Goal: Task Accomplishment & Management: Manage account settings

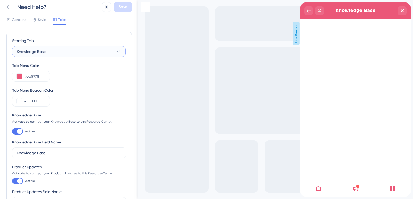
click at [62, 52] on button "Knowledge Base" at bounding box center [69, 51] width 114 height 11
click at [42, 20] on span "Style" at bounding box center [42, 19] width 8 height 6
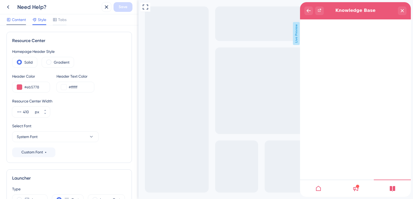
click at [14, 18] on span "Content" at bounding box center [19, 19] width 14 height 6
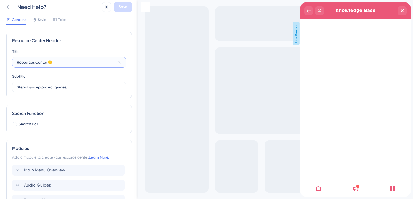
click at [38, 62] on input "Resources Center👋" at bounding box center [66, 62] width 99 height 6
click at [39, 17] on span "Style" at bounding box center [42, 19] width 8 height 6
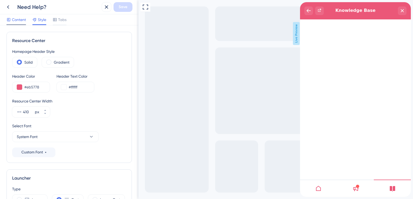
click at [22, 17] on span "Content" at bounding box center [19, 19] width 14 height 6
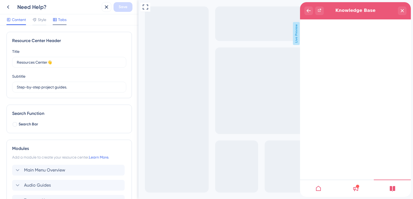
click at [56, 22] on div at bounding box center [55, 19] width 4 height 6
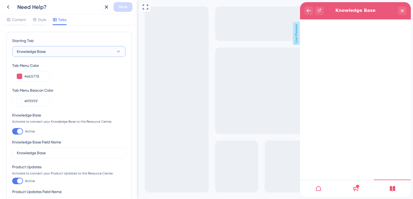
click at [41, 49] on span "Knowledge Base" at bounding box center [31, 51] width 29 height 6
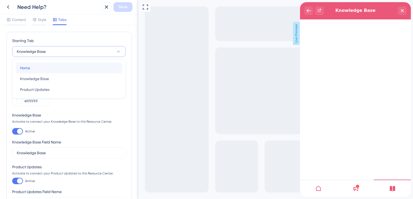
click at [41, 69] on div "Home Home" at bounding box center [69, 68] width 98 height 11
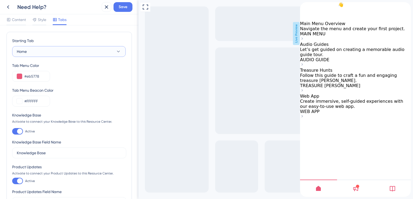
click at [41, 51] on button "Home" at bounding box center [69, 51] width 114 height 11
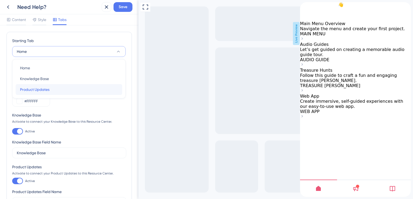
click at [41, 91] on span "Product Updates" at bounding box center [34, 89] width 29 height 6
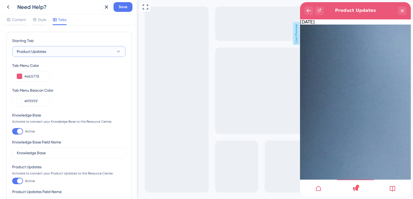
click at [44, 52] on span "Product Updates" at bounding box center [31, 51] width 29 height 6
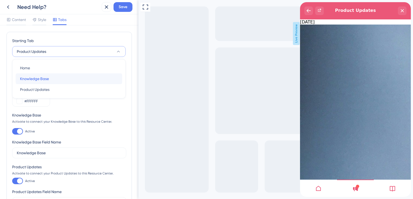
click at [39, 81] on span "Knowledge Base" at bounding box center [34, 79] width 29 height 6
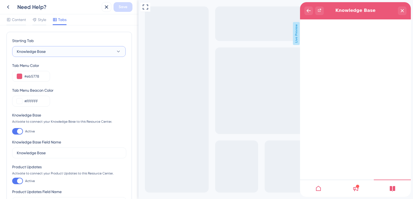
click at [49, 52] on button "Knowledge Base" at bounding box center [69, 51] width 114 height 11
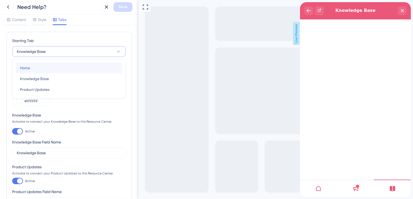
click at [43, 66] on div "Home Home" at bounding box center [69, 68] width 98 height 11
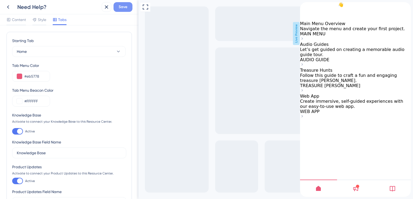
click at [117, 8] on button "Save" at bounding box center [123, 7] width 19 height 10
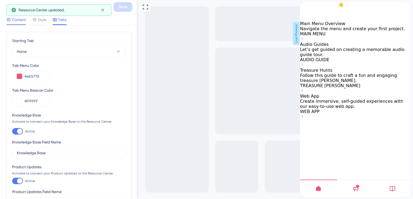
click at [12, 21] on span "Content" at bounding box center [19, 19] width 14 height 6
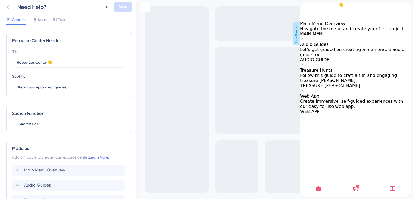
click at [12, 8] on button at bounding box center [8, 7] width 10 height 10
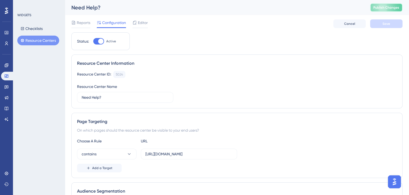
click at [398, 5] on button "Publish Changes" at bounding box center [386, 7] width 32 height 9
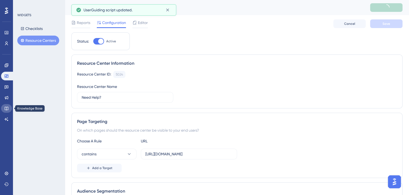
click at [5, 110] on icon at bounding box center [6, 108] width 4 height 4
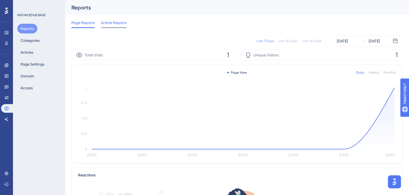
click at [108, 24] on span "Article Reports" at bounding box center [113, 22] width 25 height 6
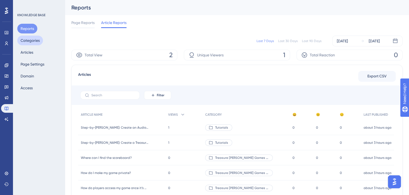
click at [28, 41] on button "Categories" at bounding box center [30, 41] width 26 height 10
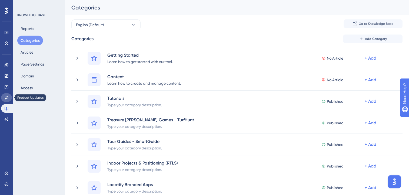
click at [8, 96] on icon at bounding box center [6, 98] width 4 height 4
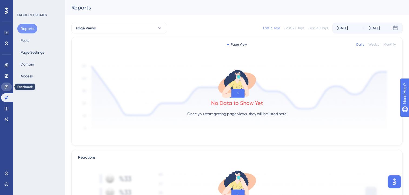
click at [8, 90] on link at bounding box center [6, 87] width 11 height 9
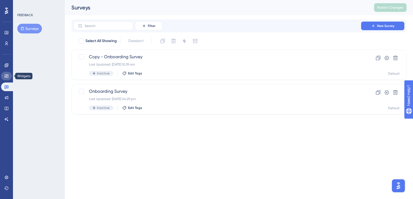
click at [6, 80] on link at bounding box center [6, 76] width 11 height 9
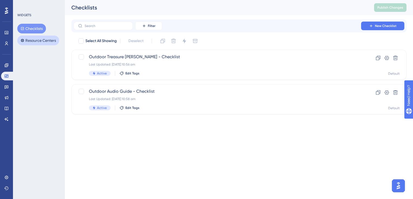
click at [46, 41] on button "Resource Centers" at bounding box center [38, 41] width 42 height 10
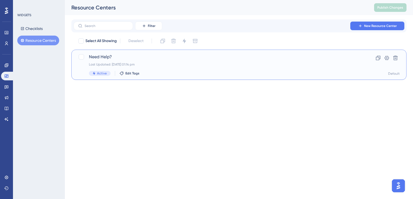
click at [137, 62] on div "Need Help? Last Updated: 09 Sept 2025 01:14 pm Active Edit Tags" at bounding box center [217, 65] width 257 height 22
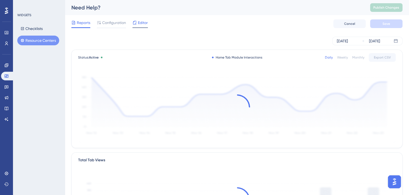
click at [138, 26] on div "Editor" at bounding box center [139, 23] width 15 height 9
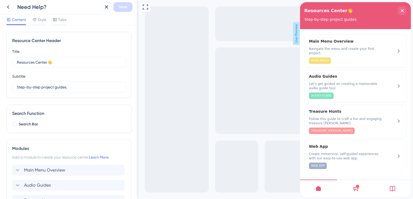
click at [390, 186] on icon at bounding box center [392, 188] width 5 height 5
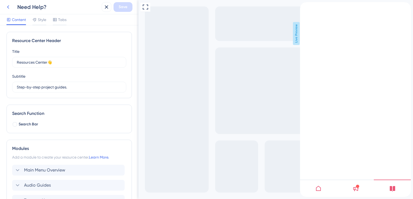
click at [9, 5] on icon at bounding box center [8, 7] width 6 height 6
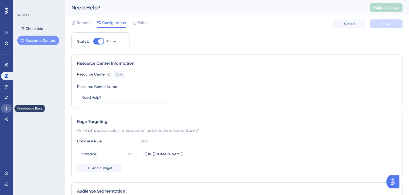
click at [4, 112] on link at bounding box center [6, 108] width 11 height 9
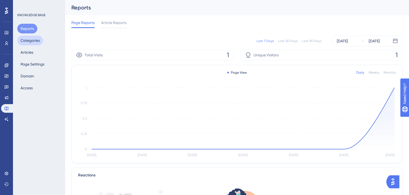
click at [25, 40] on button "Categories" at bounding box center [30, 41] width 26 height 10
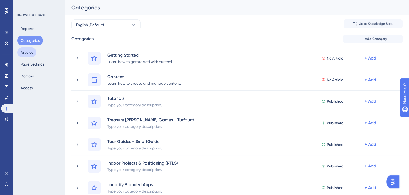
click at [26, 50] on button "Articles" at bounding box center [26, 53] width 19 height 10
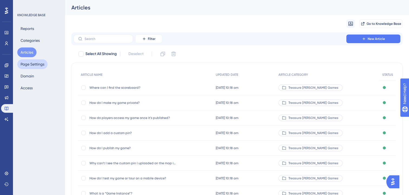
click at [32, 68] on button "Page Settings" at bounding box center [32, 64] width 30 height 10
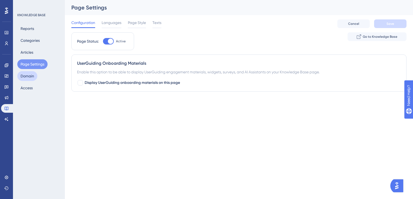
click at [29, 80] on button "Domain" at bounding box center [27, 76] width 20 height 10
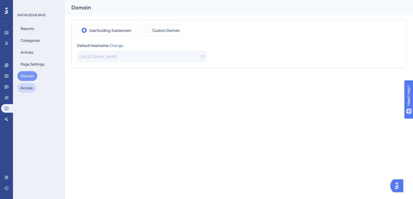
click at [29, 90] on button "Access" at bounding box center [26, 88] width 19 height 10
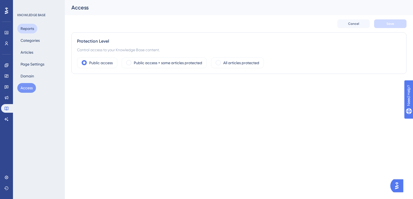
click at [26, 26] on button "Reports" at bounding box center [27, 29] width 20 height 10
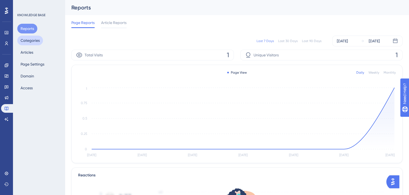
click at [27, 39] on button "Categories" at bounding box center [30, 41] width 26 height 10
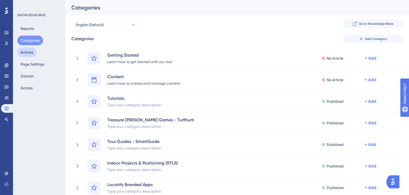
click at [24, 54] on button "Articles" at bounding box center [26, 53] width 19 height 10
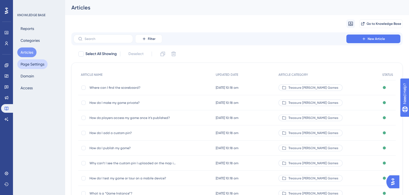
click at [30, 66] on button "Page Settings" at bounding box center [32, 64] width 30 height 10
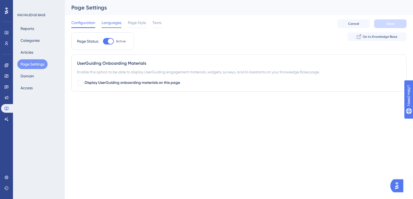
click at [115, 22] on span "Languages" at bounding box center [112, 22] width 20 height 6
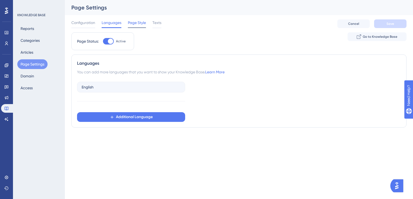
click at [134, 26] on span "Page Style" at bounding box center [137, 22] width 18 height 6
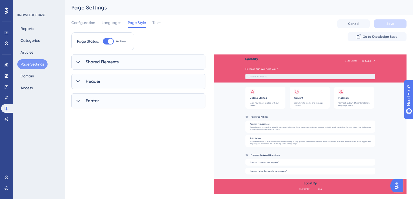
click at [99, 60] on span "Shared Elements" at bounding box center [102, 62] width 33 height 6
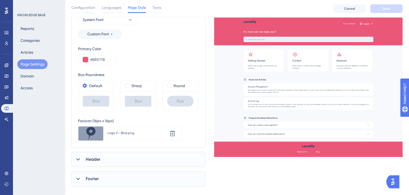
scroll to position [98, 0]
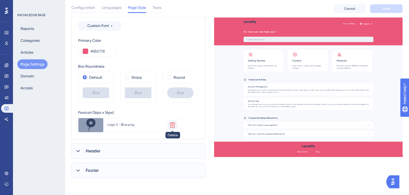
click at [174, 127] on icon at bounding box center [172, 125] width 5 height 5
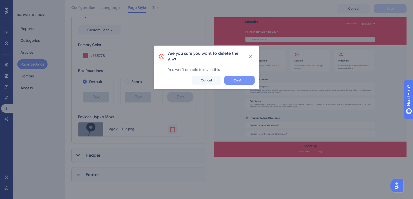
click at [237, 83] on button "Confirm" at bounding box center [239, 80] width 30 height 9
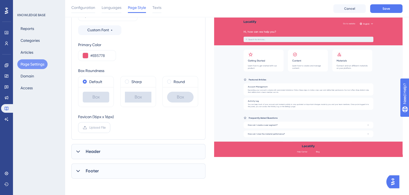
click at [96, 128] on span "Upload File" at bounding box center [97, 128] width 16 height 4
click at [106, 128] on input "Upload File" at bounding box center [106, 128] width 0 height 0
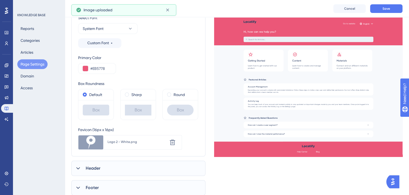
scroll to position [98, 0]
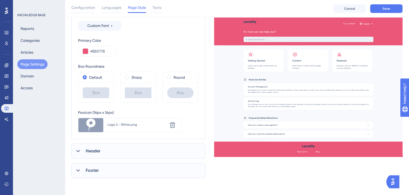
click at [108, 152] on div "Header" at bounding box center [138, 151] width 134 height 15
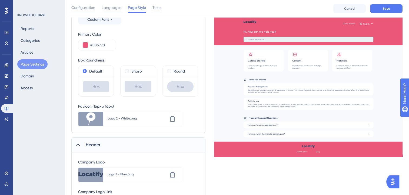
scroll to position [206, 0]
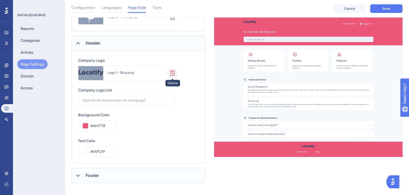
click at [172, 75] on icon at bounding box center [172, 73] width 5 height 5
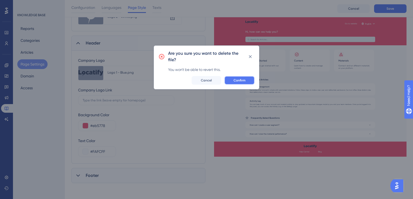
click at [231, 82] on button "Confirm" at bounding box center [239, 80] width 30 height 9
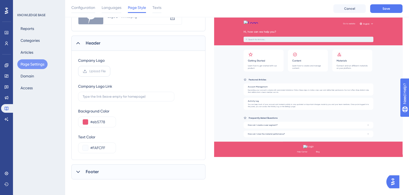
click at [95, 76] on label "Upload File" at bounding box center [94, 71] width 32 height 11
click at [106, 71] on input "Upload File" at bounding box center [106, 71] width 0 height 0
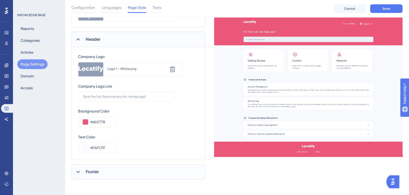
scroll to position [211, 0]
click at [108, 174] on div "Footer" at bounding box center [138, 171] width 134 height 15
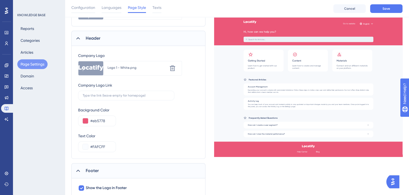
scroll to position [231, 0]
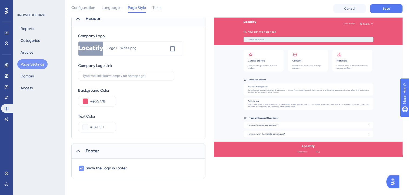
click at [82, 170] on icon at bounding box center [81, 168] width 3 height 4
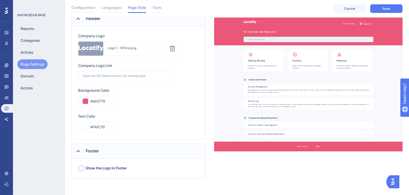
click at [82, 170] on div at bounding box center [81, 168] width 5 height 5
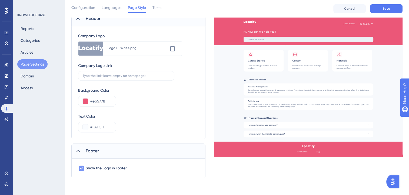
click at [82, 170] on icon at bounding box center [81, 168] width 3 height 4
checkbox input "false"
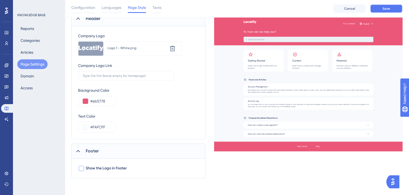
click at [392, 6] on button "Save" at bounding box center [386, 8] width 32 height 9
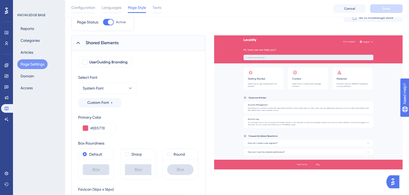
scroll to position [0, 0]
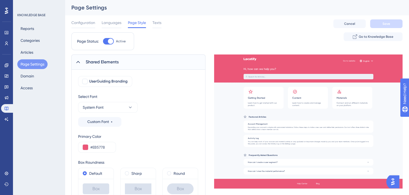
click at [163, 25] on div "Configuration Languages Page Style Texts Cancel Save" at bounding box center [236, 23] width 331 height 17
click at [161, 25] on span "Texts" at bounding box center [156, 22] width 9 height 6
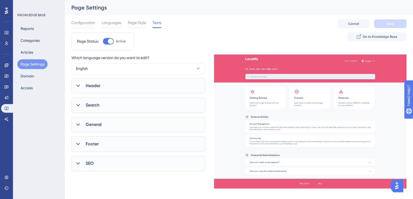
click at [116, 84] on div "Header" at bounding box center [138, 85] width 134 height 15
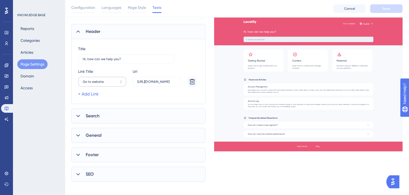
scroll to position [58, 0]
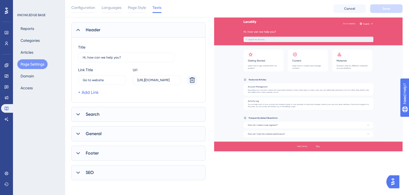
click at [96, 114] on span "Search" at bounding box center [93, 114] width 14 height 6
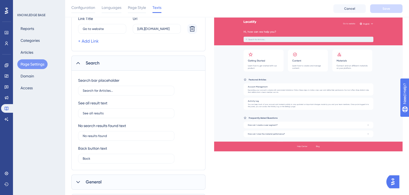
scroll to position [112, 0]
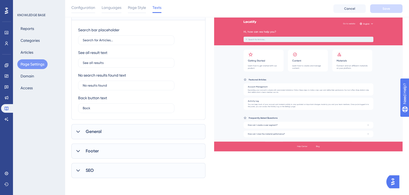
click at [101, 128] on div "General" at bounding box center [138, 131] width 134 height 15
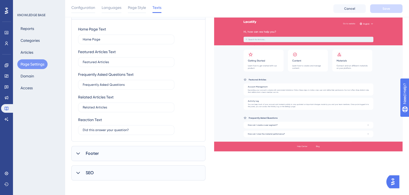
scroll to position [282, 0]
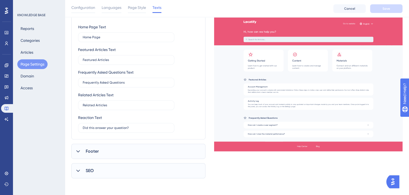
click at [99, 149] on div "Footer" at bounding box center [138, 151] width 134 height 15
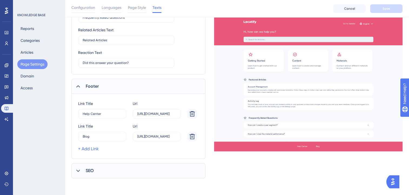
click at [99, 169] on div "SEO" at bounding box center [138, 171] width 134 height 15
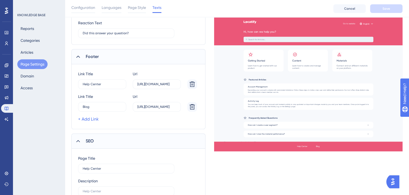
scroll to position [402, 0]
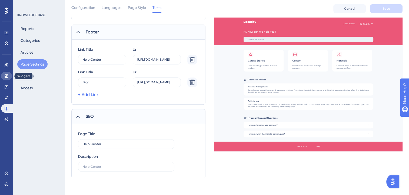
click at [6, 79] on link at bounding box center [6, 76] width 11 height 9
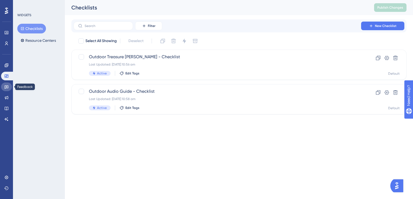
click at [7, 88] on icon at bounding box center [6, 87] width 4 height 4
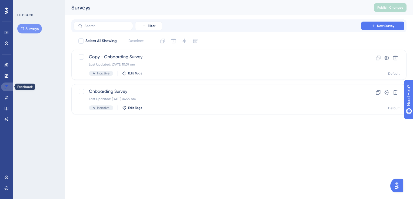
click at [4, 89] on link at bounding box center [7, 87] width 13 height 9
click at [7, 101] on link at bounding box center [6, 98] width 11 height 9
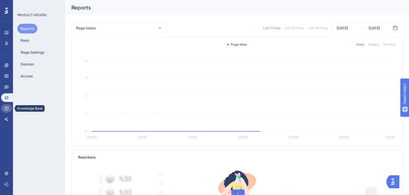
click at [8, 106] on icon at bounding box center [6, 108] width 4 height 4
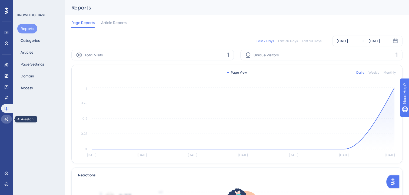
click at [11, 118] on link at bounding box center [6, 119] width 11 height 9
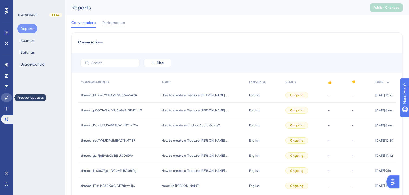
click at [5, 98] on icon at bounding box center [6, 98] width 4 height 4
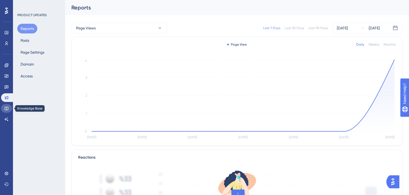
click at [6, 108] on icon at bounding box center [6, 108] width 4 height 4
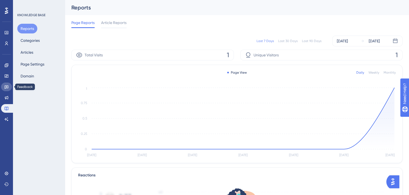
click at [3, 89] on link at bounding box center [6, 87] width 11 height 9
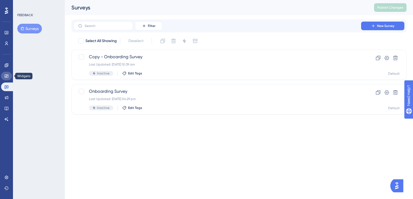
click at [4, 74] on icon at bounding box center [6, 76] width 4 height 4
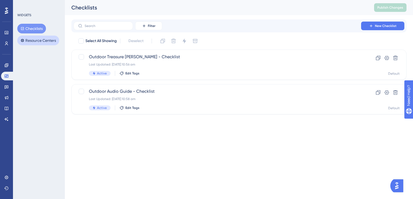
click at [37, 38] on button "Resource Centers" at bounding box center [38, 41] width 42 height 10
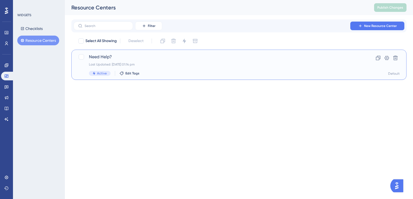
click at [127, 62] on div "Need Help? Last Updated: 09 Sept 2025 01:14 pm Active Edit Tags" at bounding box center [217, 65] width 257 height 22
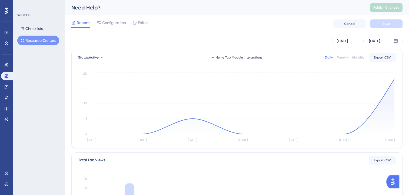
click at [135, 24] on icon at bounding box center [135, 23] width 4 height 4
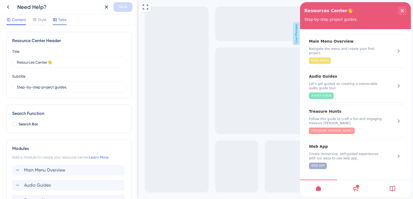
click at [56, 22] on div at bounding box center [55, 19] width 4 height 6
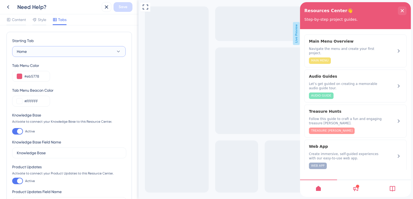
click at [27, 52] on button "Home" at bounding box center [69, 51] width 114 height 11
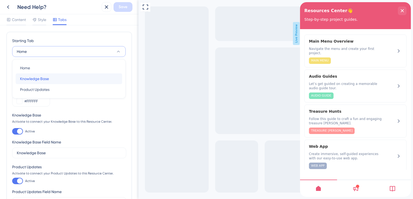
click at [43, 82] on span "Knowledge Base" at bounding box center [34, 79] width 29 height 6
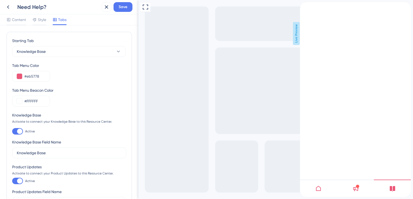
click at [311, 8] on link "Resource Center Header" at bounding box center [309, 4] width 4 height 5
click at [33, 48] on button "Knowledge Base" at bounding box center [69, 51] width 114 height 11
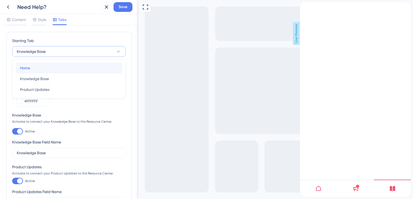
click at [45, 68] on div "Home Home" at bounding box center [69, 68] width 98 height 11
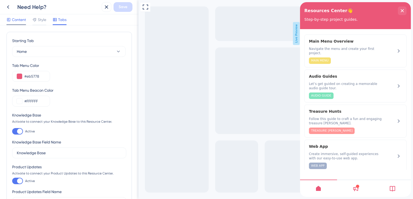
click at [14, 24] on div "Content" at bounding box center [15, 20] width 19 height 9
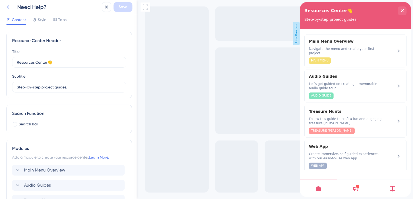
click at [11, 8] on icon at bounding box center [8, 7] width 6 height 6
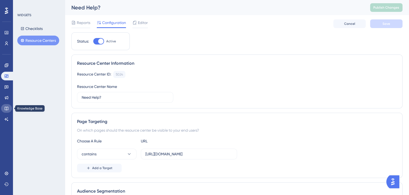
click at [8, 109] on icon at bounding box center [6, 108] width 4 height 4
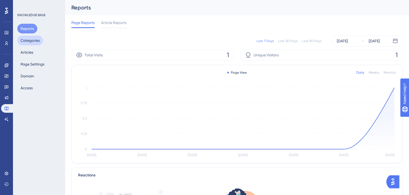
click at [41, 39] on button "Categories" at bounding box center [30, 41] width 26 height 10
click at [32, 54] on button "Articles" at bounding box center [26, 53] width 19 height 10
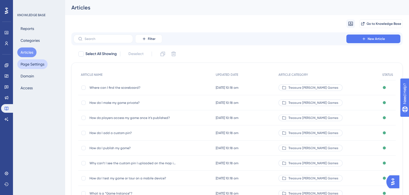
click at [34, 64] on button "Page Settings" at bounding box center [32, 64] width 30 height 10
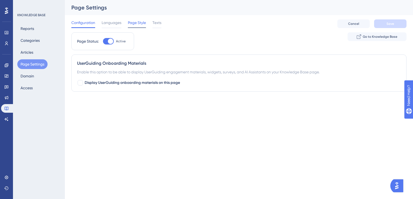
click at [136, 23] on span "Page Style" at bounding box center [137, 22] width 18 height 6
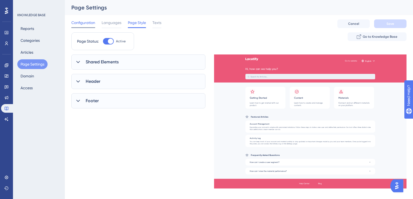
click at [89, 23] on span "Configuration" at bounding box center [83, 22] width 24 height 6
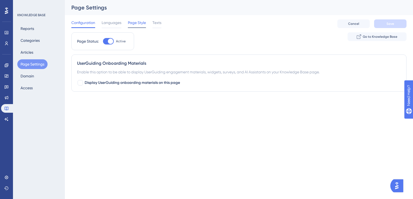
click at [141, 23] on span "Page Style" at bounding box center [137, 22] width 18 height 6
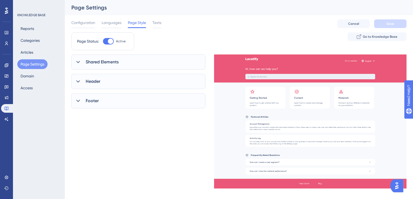
click at [118, 65] on span "Shared Elements" at bounding box center [102, 62] width 33 height 6
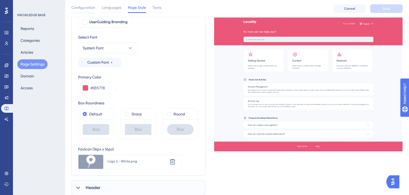
scroll to position [96, 0]
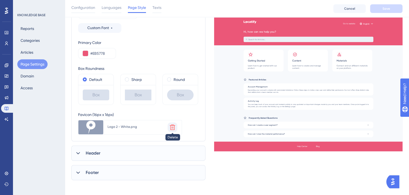
click at [173, 129] on icon at bounding box center [172, 127] width 6 height 6
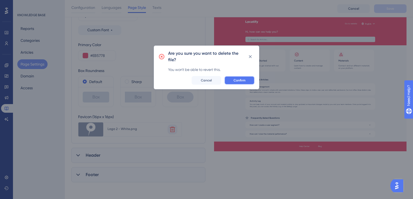
click at [237, 85] on button "Confirm" at bounding box center [239, 80] width 30 height 9
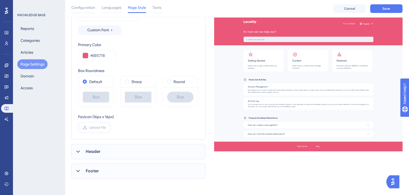
click at [84, 130] on label "Upload File" at bounding box center [94, 127] width 32 height 11
click at [106, 128] on input "Upload File" at bounding box center [106, 128] width 0 height 0
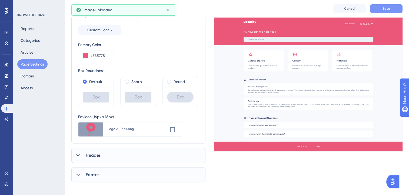
click at [383, 10] on span "Save" at bounding box center [386, 8] width 8 height 4
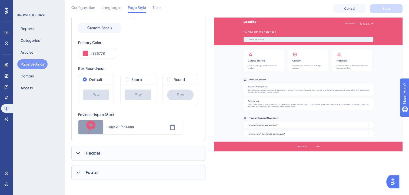
scroll to position [98, 0]
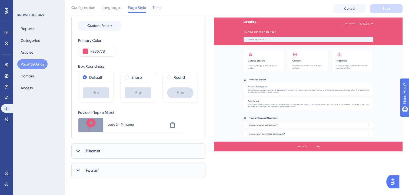
click at [109, 152] on div "Header" at bounding box center [138, 151] width 134 height 15
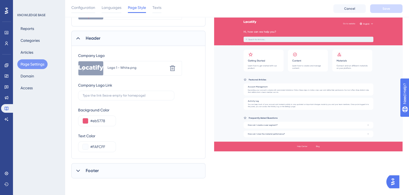
click at [106, 164] on div "Footer" at bounding box center [138, 171] width 134 height 15
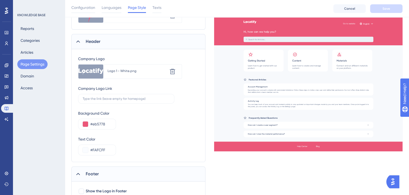
scroll to position [231, 0]
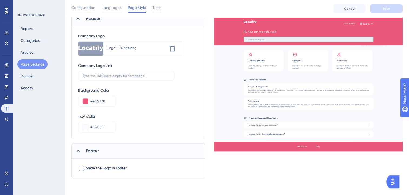
click at [81, 167] on div at bounding box center [81, 168] width 5 height 5
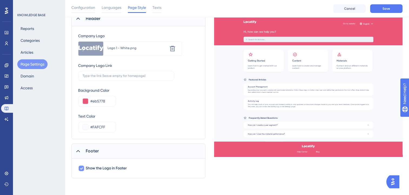
click at [81, 167] on icon at bounding box center [81, 168] width 3 height 4
checkbox input "false"
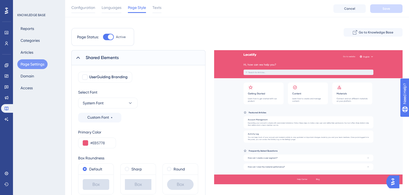
scroll to position [0, 0]
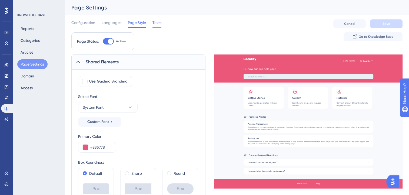
click at [155, 23] on span "Texts" at bounding box center [156, 22] width 9 height 6
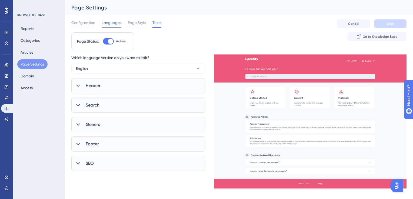
click at [106, 24] on span "Languages" at bounding box center [112, 22] width 20 height 6
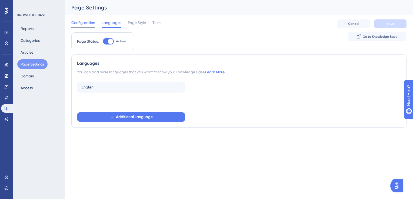
click at [80, 21] on span "Configuration" at bounding box center [83, 22] width 24 height 6
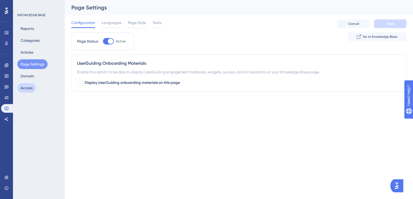
click at [32, 88] on button "Access" at bounding box center [26, 88] width 19 height 10
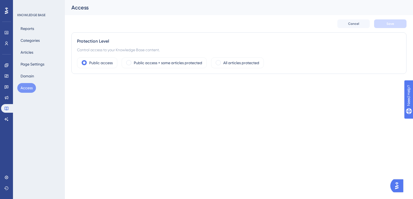
click at [32, 88] on button "Access" at bounding box center [26, 88] width 19 height 10
click at [33, 80] on button "Domain" at bounding box center [27, 76] width 20 height 10
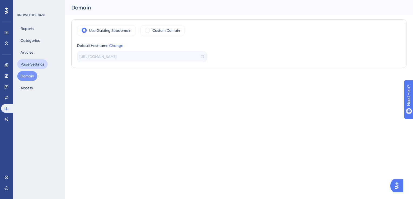
click at [32, 61] on button "Page Settings" at bounding box center [32, 64] width 30 height 10
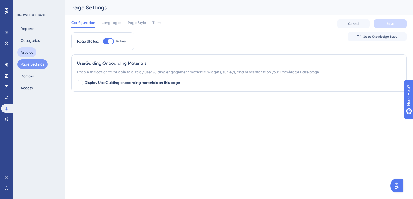
click at [30, 49] on button "Articles" at bounding box center [26, 53] width 19 height 10
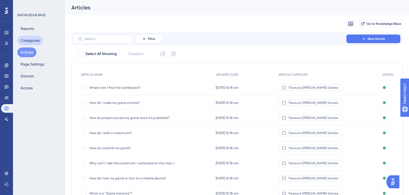
click at [35, 42] on button "Categories" at bounding box center [30, 41] width 26 height 10
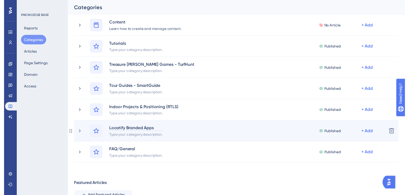
scroll to position [14, 0]
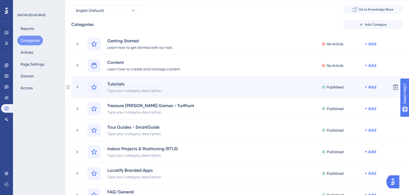
click at [117, 84] on div "Tutorials" at bounding box center [134, 84] width 55 height 6
click at [176, 95] on div "Tutorials Type your category description. Published + Add Delete" at bounding box center [236, 87] width 331 height 22
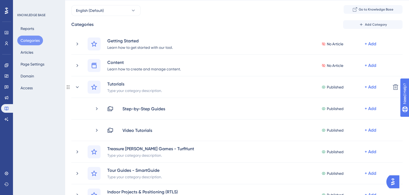
click at [92, 89] on icon at bounding box center [94, 87] width 6 height 6
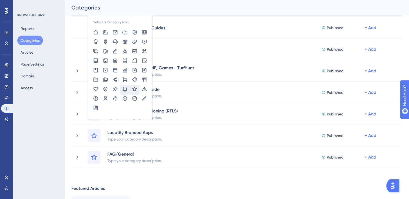
scroll to position [41, 0]
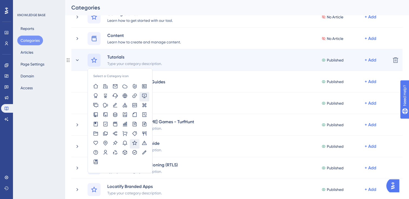
click at [144, 95] on icon at bounding box center [144, 95] width 5 height 5
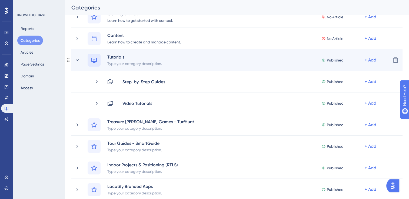
click at [92, 61] on icon at bounding box center [93, 60] width 5 height 5
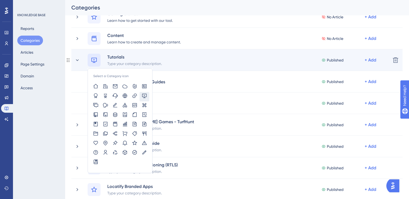
click at [92, 61] on icon at bounding box center [93, 60] width 5 height 5
click at [134, 143] on icon at bounding box center [134, 143] width 5 height 5
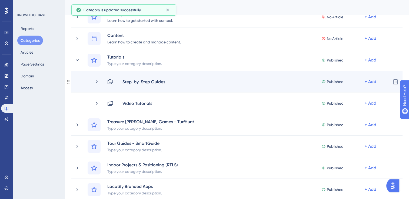
click at [143, 85] on div "Step-by-Step Guides Published + Add Delete" at bounding box center [236, 82] width 331 height 22
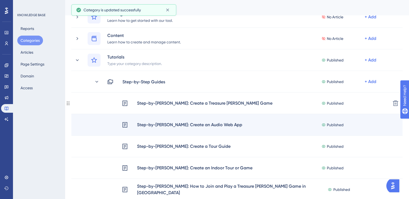
scroll to position [149, 0]
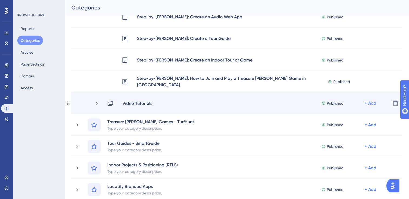
click at [102, 105] on div "Video Tutorials Published + Add" at bounding box center [240, 103] width 292 height 6
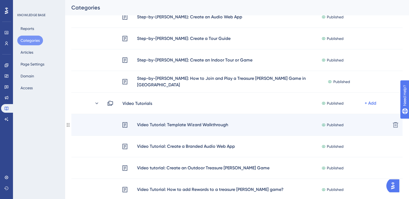
scroll to position [204, 0]
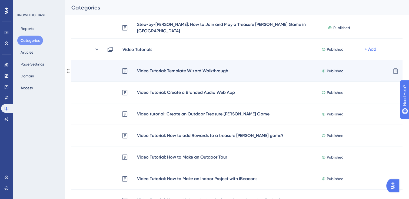
click at [186, 74] on div "Video Tutorial: Template Wizard Walkthrough" at bounding box center [183, 71] width 92 height 7
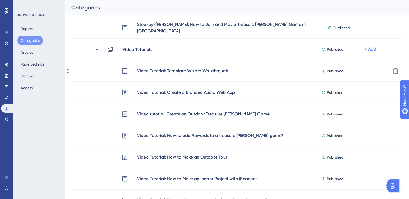
click at [185, 74] on div "Video Tutorial: Template Wizard Walkthrough" at bounding box center [183, 71] width 92 height 7
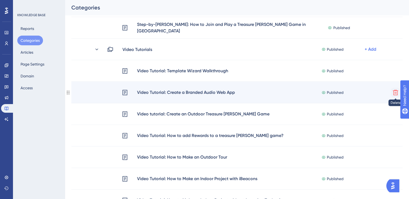
click at [398, 92] on icon at bounding box center [395, 92] width 6 height 6
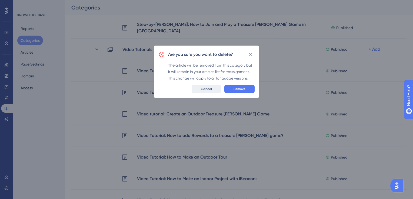
click at [210, 86] on button "Cancel" at bounding box center [206, 89] width 29 height 9
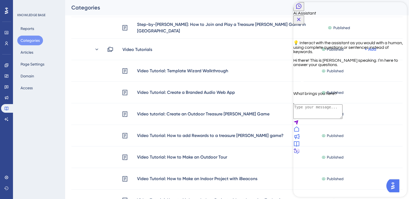
click at [342, 119] on textarea "AI Assistant Text Input" at bounding box center [317, 112] width 49 height 15
click at [329, 124] on textarea "why do youtube video don't play in the knowledge" at bounding box center [317, 114] width 49 height 19
type textarea "why do youtube video don't play in the knowledge zendesk migration"
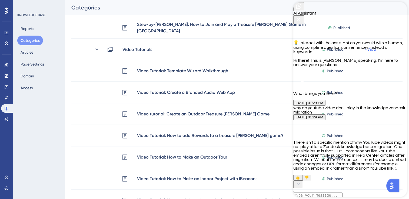
scroll to position [74, 0]
click at [302, 16] on icon "Close Button" at bounding box center [298, 19] width 6 height 6
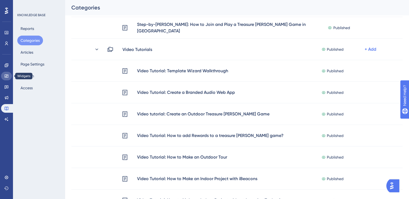
click at [2, 78] on link at bounding box center [6, 76] width 11 height 9
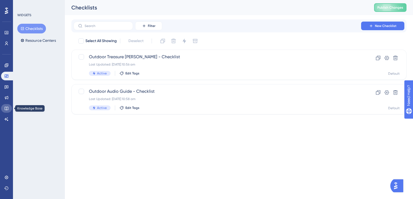
click at [5, 107] on icon at bounding box center [7, 109] width 4 height 4
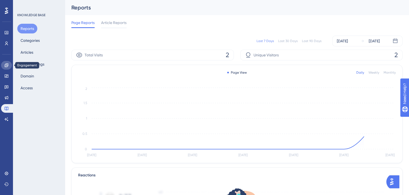
click at [6, 65] on icon at bounding box center [7, 66] width 4 height 4
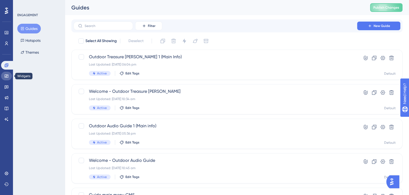
click at [4, 76] on link at bounding box center [6, 76] width 11 height 9
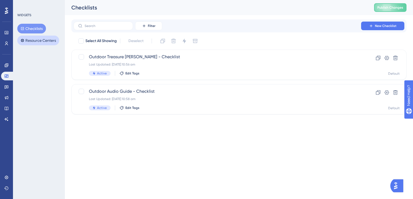
click at [44, 42] on button "Resource Centers" at bounding box center [38, 41] width 42 height 10
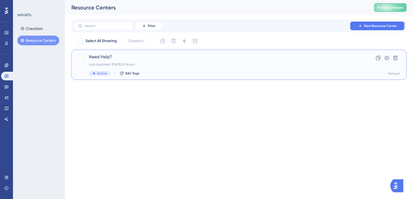
click at [142, 52] on div "Need Help? Last Updated: 09 Sept 2025 01:14 pm Active Edit Tags Clone Settings …" at bounding box center [238, 65] width 335 height 30
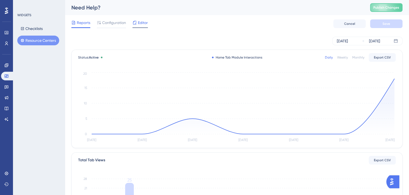
click at [136, 24] on icon at bounding box center [135, 23] width 4 height 4
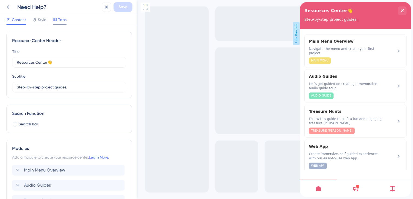
click at [57, 22] on div "Tabs" at bounding box center [60, 19] width 14 height 6
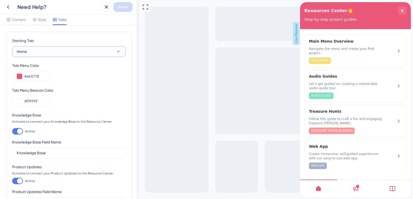
click at [38, 53] on button "Home" at bounding box center [69, 51] width 114 height 11
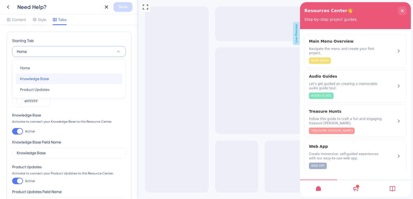
click at [34, 77] on span "Knowledge Base" at bounding box center [34, 79] width 29 height 6
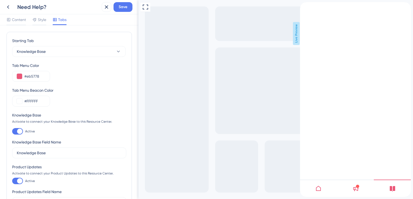
click at [358, 186] on div at bounding box center [357, 186] width 3 height 3
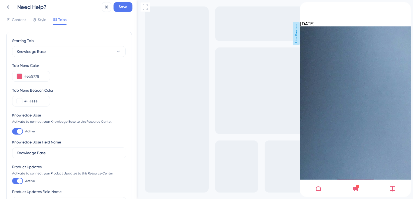
click at [309, 13] on div "close resource center" at bounding box center [304, 17] width 9 height 9
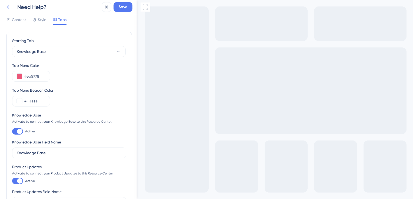
click at [11, 8] on icon at bounding box center [8, 7] width 6 height 6
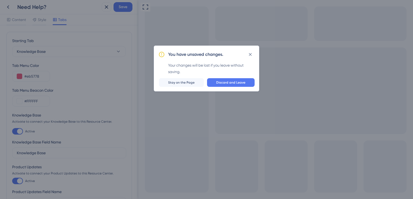
click at [236, 89] on div "You have unsaved changes. Your changes will be lost if you leave without saving…" at bounding box center [206, 69] width 105 height 46
click at [195, 84] on span "Stay on the Page" at bounding box center [181, 83] width 26 height 4
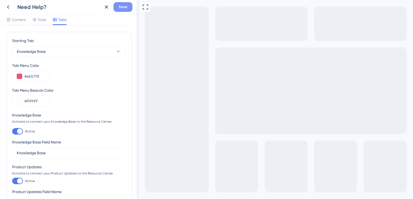
click at [128, 8] on button "Save" at bounding box center [123, 7] width 19 height 10
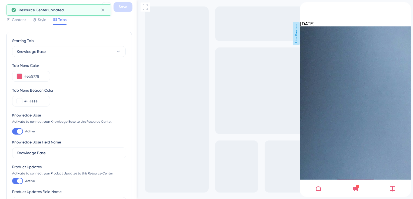
click at [391, 194] on div at bounding box center [392, 188] width 37 height 17
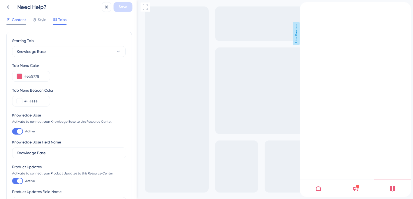
click at [11, 20] on div "Content" at bounding box center [15, 19] width 19 height 6
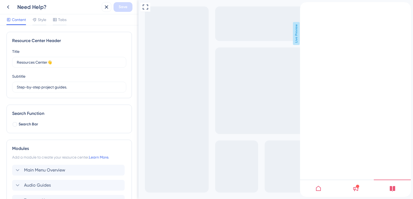
click at [12, 14] on div "Need Help? Save" at bounding box center [69, 7] width 138 height 14
click at [11, 11] on button at bounding box center [8, 7] width 10 height 10
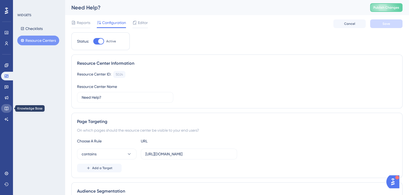
click at [5, 105] on link at bounding box center [6, 108] width 11 height 9
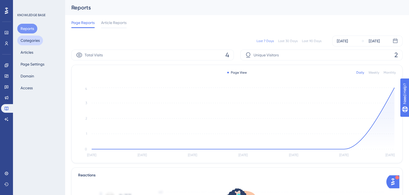
click at [36, 42] on button "Categories" at bounding box center [30, 41] width 26 height 10
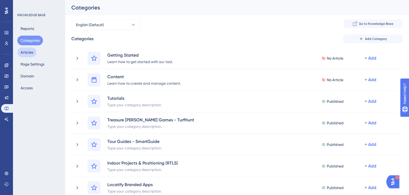
click at [32, 55] on button "Articles" at bounding box center [26, 53] width 19 height 10
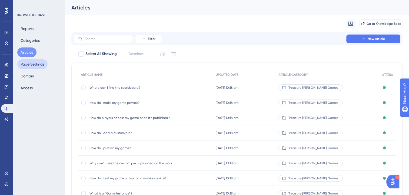
click at [35, 62] on button "Page Settings" at bounding box center [32, 64] width 30 height 10
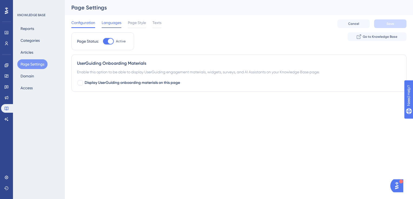
click at [105, 25] on span "Languages" at bounding box center [112, 22] width 20 height 6
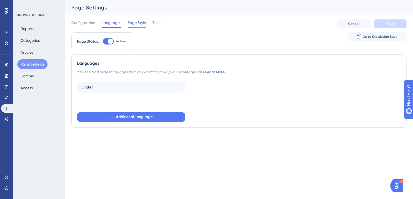
click at [132, 25] on span "Page Style" at bounding box center [137, 22] width 18 height 6
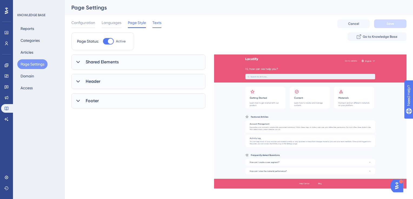
click at [154, 25] on span "Texts" at bounding box center [156, 22] width 9 height 6
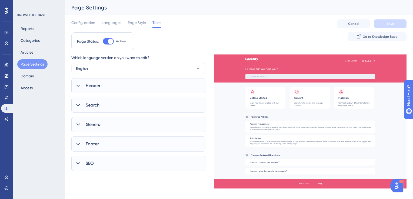
click at [121, 91] on div "Header" at bounding box center [138, 85] width 134 height 15
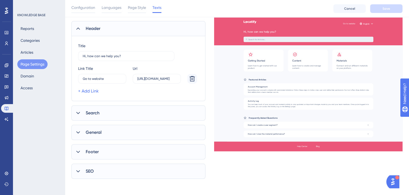
scroll to position [60, 0]
click at [104, 112] on div "Search" at bounding box center [138, 112] width 134 height 15
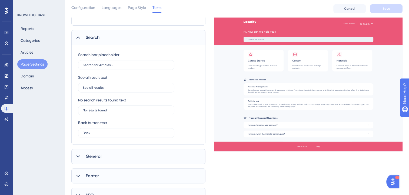
scroll to position [160, 0]
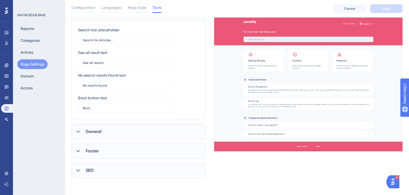
click at [99, 129] on span "General" at bounding box center [94, 132] width 16 height 6
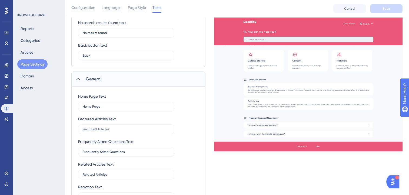
scroll to position [282, 0]
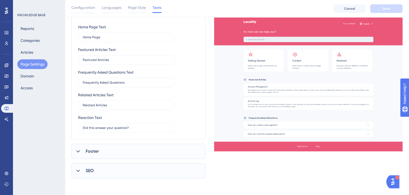
click at [101, 152] on div "Footer" at bounding box center [138, 151] width 134 height 15
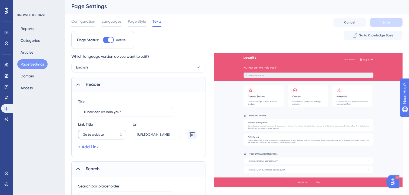
scroll to position [0, 0]
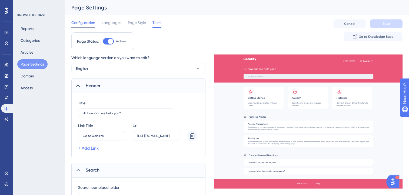
click at [88, 25] on span "Configuration" at bounding box center [83, 22] width 24 height 6
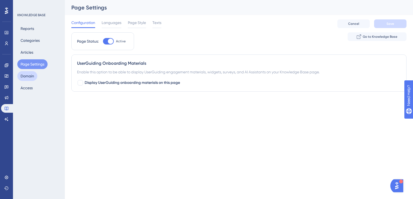
click at [28, 78] on button "Domain" at bounding box center [27, 76] width 20 height 10
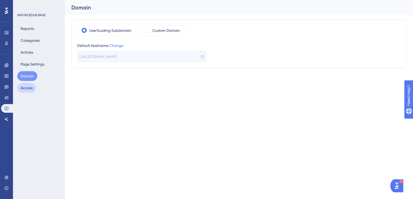
click at [29, 91] on button "Access" at bounding box center [26, 88] width 19 height 10
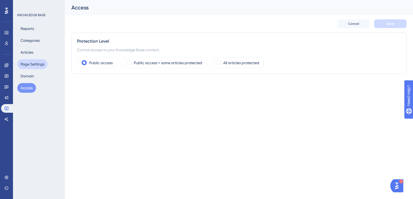
click at [26, 60] on button "Page Settings" at bounding box center [32, 64] width 30 height 10
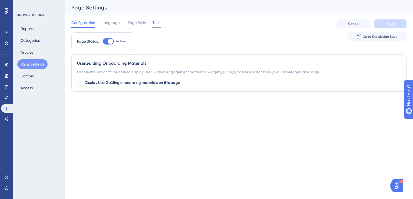
click at [154, 26] on div "Texts" at bounding box center [156, 23] width 9 height 9
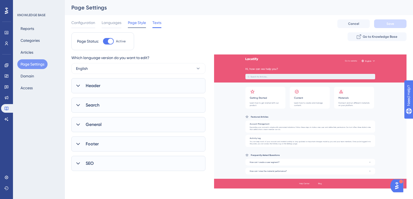
click at [140, 26] on div "Page Style" at bounding box center [137, 23] width 18 height 9
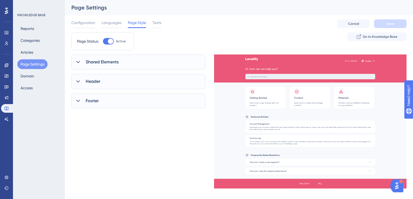
click at [118, 66] on div "Shared Elements" at bounding box center [138, 62] width 134 height 15
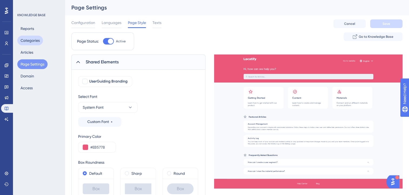
click at [31, 45] on button "Categories" at bounding box center [30, 41] width 26 height 10
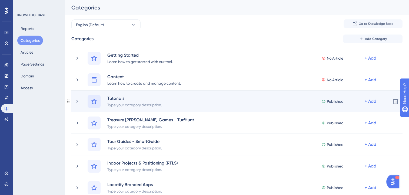
click at [96, 103] on icon at bounding box center [94, 101] width 6 height 6
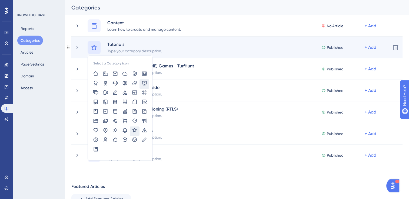
click at [144, 85] on icon at bounding box center [144, 83] width 5 height 4
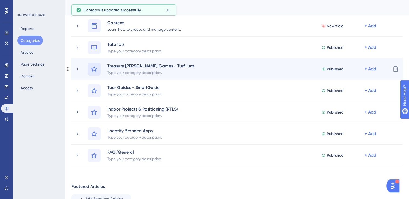
click at [91, 69] on div at bounding box center [94, 69] width 13 height 13
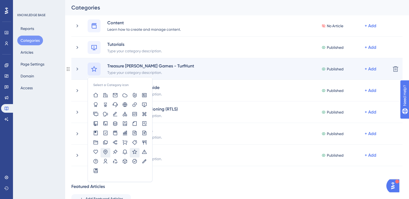
click at [104, 151] on icon at bounding box center [105, 151] width 5 height 5
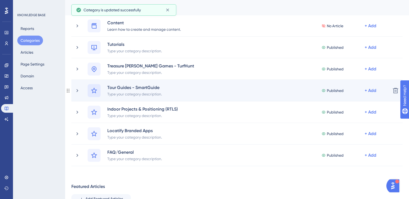
click at [92, 92] on icon at bounding box center [94, 91] width 6 height 6
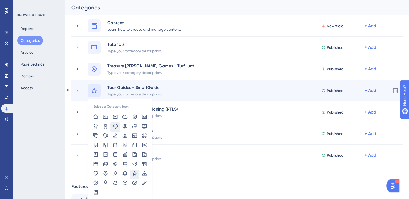
click at [117, 127] on icon at bounding box center [115, 126] width 5 height 5
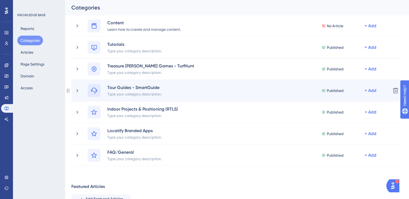
click at [96, 89] on icon at bounding box center [94, 91] width 6 height 6
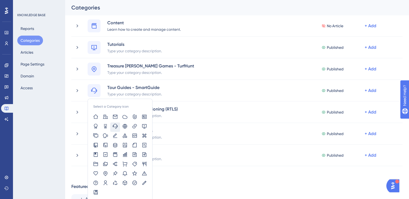
click at [58, 104] on div "KNOWLEDGE BASE Reports Categories Articles Page Settings Domain Access" at bounding box center [39, 99] width 52 height 199
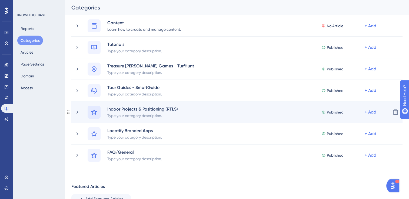
click at [95, 112] on icon at bounding box center [94, 112] width 6 height 6
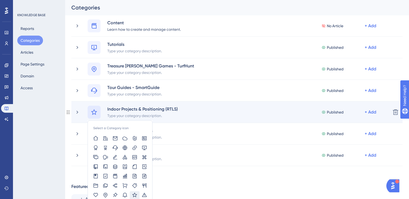
scroll to position [108, 0]
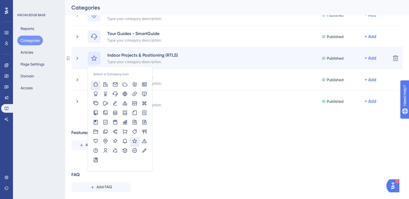
click at [95, 86] on icon at bounding box center [95, 84] width 5 height 5
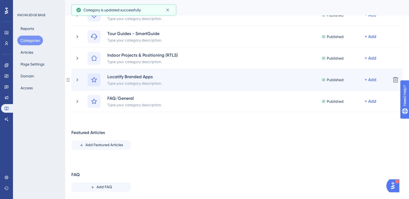
click at [94, 82] on icon at bounding box center [94, 80] width 6 height 6
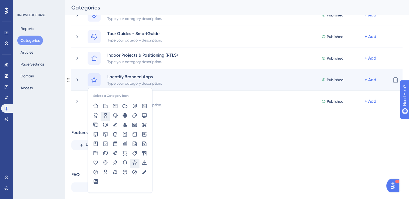
click at [106, 116] on icon at bounding box center [106, 115] width 4 height 5
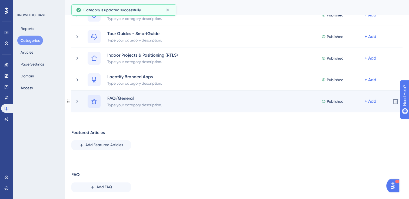
click at [92, 102] on icon at bounding box center [94, 101] width 6 height 6
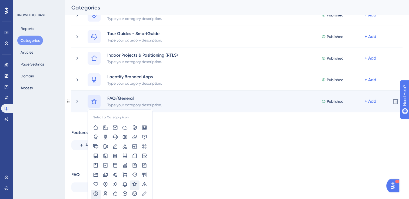
click at [96, 191] on icon at bounding box center [95, 193] width 5 height 5
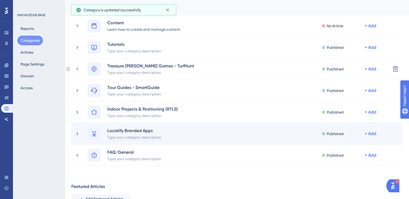
scroll to position [27, 0]
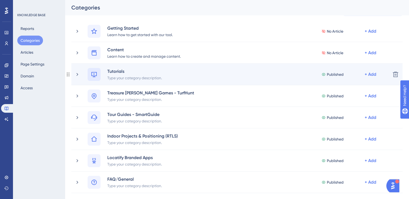
click at [96, 75] on icon at bounding box center [93, 74] width 5 height 5
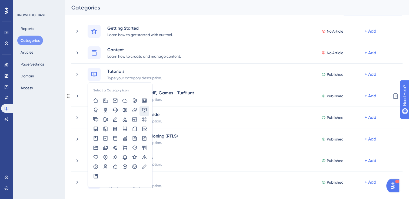
click at [67, 87] on div "Treasure Hunt Games - TurfHunt Type your category description. Published + Add …" at bounding box center [234, 96] width 337 height 22
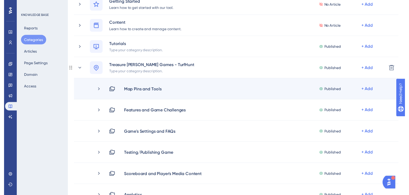
scroll to position [0, 0]
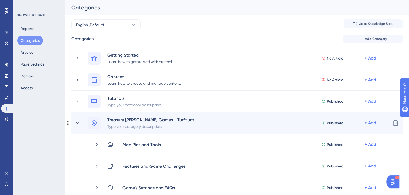
click at [81, 123] on div "Treasure Hunt Games - TurfHunt Type your category description. Published + Add" at bounding box center [231, 123] width 312 height 13
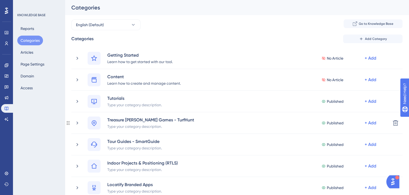
click at [76, 124] on icon at bounding box center [77, 123] width 5 height 5
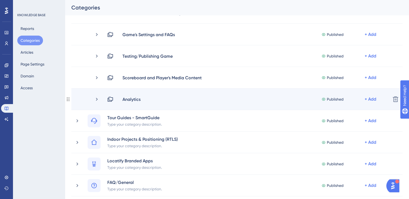
scroll to position [162, 0]
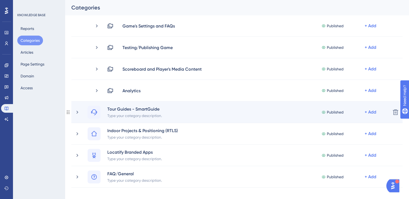
click at [82, 113] on div "Tour Guides - SmartGuide Type your category description. Published + Add" at bounding box center [231, 112] width 312 height 13
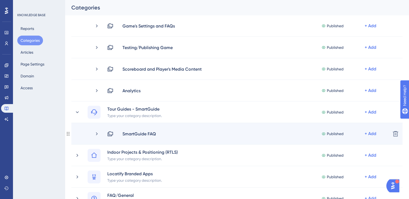
click at [102, 137] on div "SmartGuide FAQ Published + Add Delete" at bounding box center [236, 134] width 331 height 22
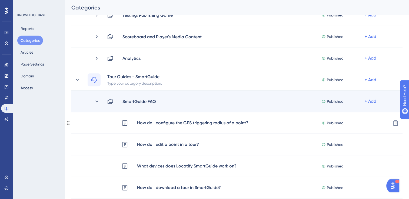
scroll to position [189, 0]
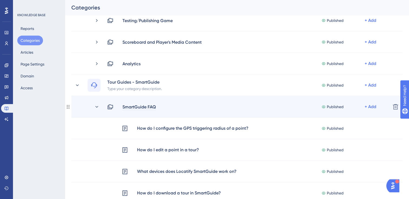
click at [124, 106] on div "SmartGuide FAQ" at bounding box center [139, 107] width 34 height 6
click at [104, 109] on div "SmartGuide FAQ Published + Add" at bounding box center [240, 107] width 292 height 6
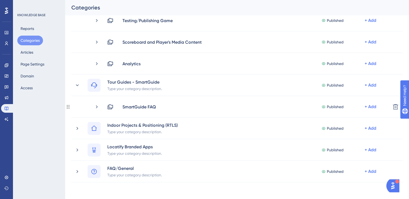
click at [96, 109] on icon at bounding box center [96, 106] width 5 height 5
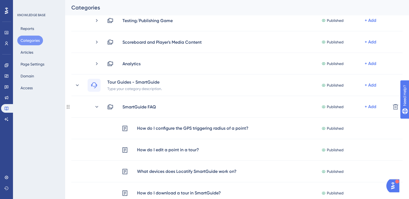
click at [96, 109] on icon at bounding box center [96, 106] width 5 height 5
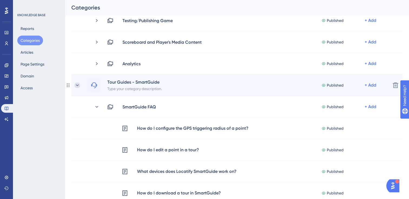
click at [77, 87] on icon at bounding box center [77, 85] width 5 height 5
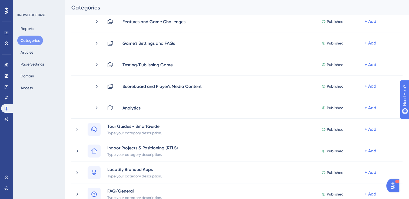
scroll to position [108, 0]
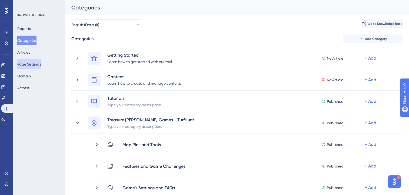
click at [31, 62] on button "Page Settings" at bounding box center [29, 64] width 24 height 10
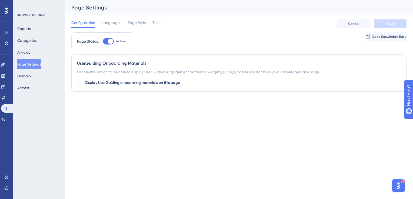
click at [34, 47] on div "Reports Categories Articles Page Settings Domain Access" at bounding box center [39, 58] width 44 height 69
click at [34, 45] on button "Categories" at bounding box center [26, 41] width 19 height 10
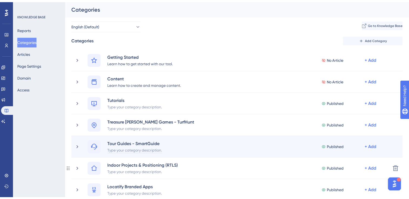
scroll to position [81, 0]
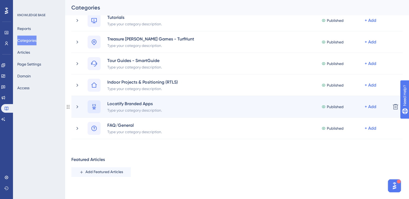
click at [94, 107] on icon at bounding box center [94, 107] width 6 height 6
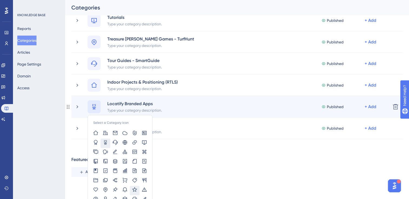
click at [136, 187] on icon at bounding box center [134, 189] width 5 height 5
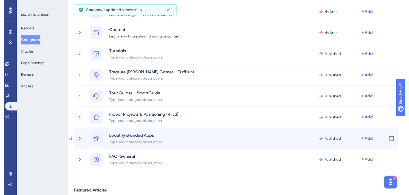
scroll to position [0, 0]
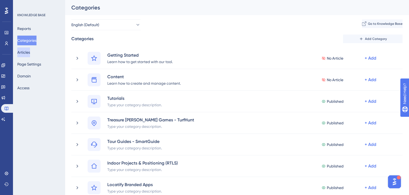
click at [30, 53] on button "Articles" at bounding box center [23, 53] width 13 height 10
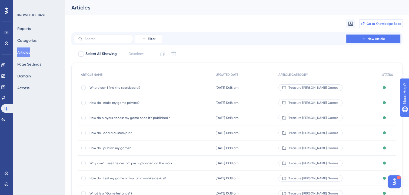
click at [380, 22] on span "Go to Knowledge Base" at bounding box center [384, 24] width 35 height 4
click at [5, 76] on icon at bounding box center [3, 76] width 4 height 3
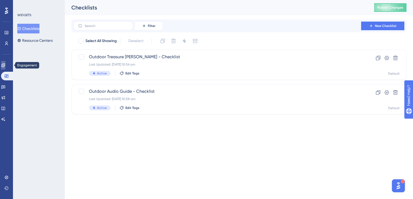
click at [5, 68] on link at bounding box center [3, 65] width 4 height 9
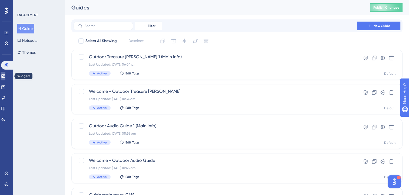
click at [5, 78] on icon at bounding box center [3, 76] width 4 height 4
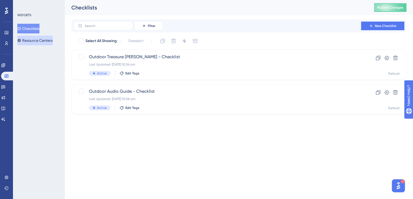
click at [37, 44] on button "Resource Centers" at bounding box center [34, 41] width 35 height 10
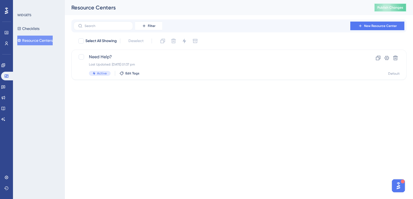
click at [377, 5] on button "Publish Changes" at bounding box center [390, 7] width 32 height 9
click at [4, 69] on link at bounding box center [3, 65] width 4 height 9
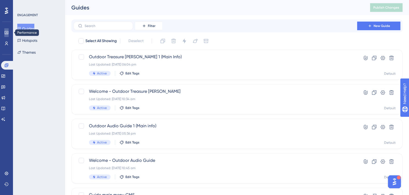
click at [8, 32] on icon at bounding box center [6, 33] width 4 height 4
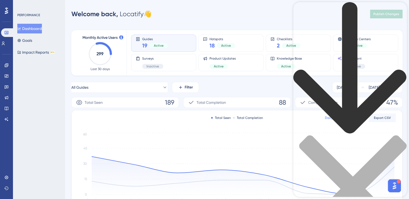
click at [342, 32] on div "Resource Center Header" at bounding box center [350, 131] width 114 height 259
type input "resources center"
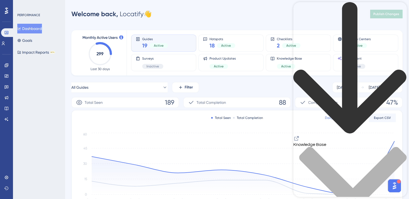
click at [299, 11] on div "back to header" at bounding box center [350, 68] width 114 height 133
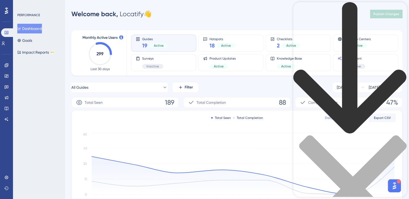
drag, startPoint x: 329, startPoint y: 28, endPoint x: 320, endPoint y: 31, distance: 9.1
click at [320, 31] on div "Resource Center Header" at bounding box center [350, 131] width 114 height 259
type input "resources center"
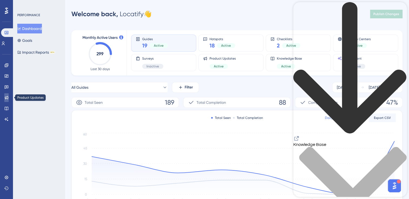
click at [9, 99] on link at bounding box center [6, 98] width 4 height 9
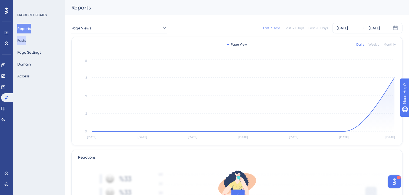
click at [23, 39] on button "Posts" at bounding box center [21, 41] width 9 height 10
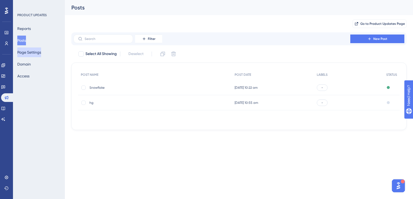
click at [28, 55] on button "Page Settings" at bounding box center [29, 53] width 24 height 10
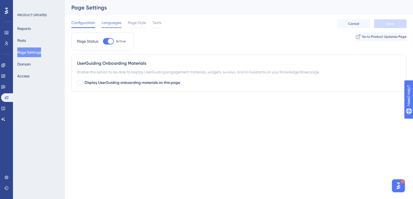
click at [111, 24] on span "Languages" at bounding box center [112, 22] width 20 height 6
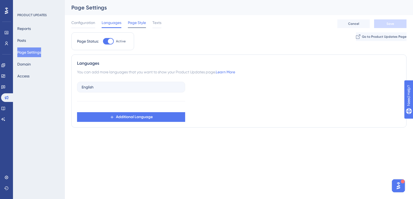
click at [129, 24] on span "Page Style" at bounding box center [137, 22] width 18 height 6
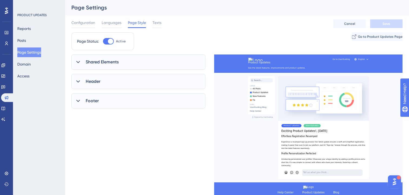
click at [109, 64] on span "Shared Elements" at bounding box center [102, 62] width 33 height 6
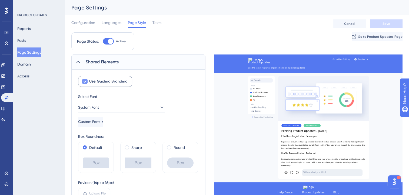
click at [86, 83] on icon at bounding box center [84, 81] width 3 height 4
checkbox input "false"
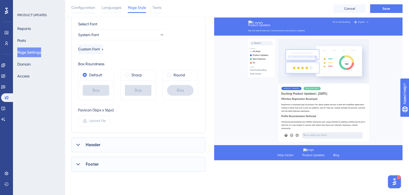
scroll to position [81, 0]
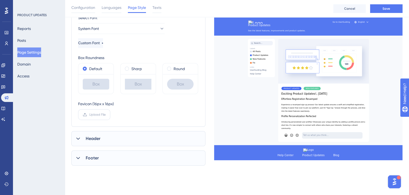
click at [98, 114] on span "Upload File" at bounding box center [97, 115] width 16 height 4
click at [106, 115] on input "Upload File" at bounding box center [106, 115] width 0 height 0
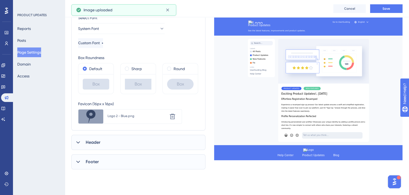
click at [95, 144] on span "Header" at bounding box center [93, 142] width 15 height 6
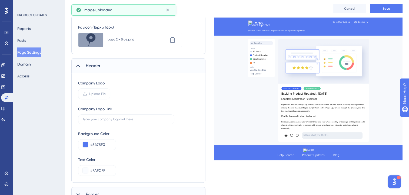
scroll to position [162, 0]
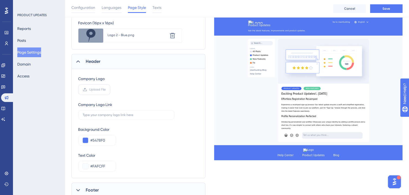
click at [100, 88] on span "Upload File" at bounding box center [97, 90] width 16 height 4
click at [106, 90] on input "Upload File" at bounding box center [106, 90] width 0 height 0
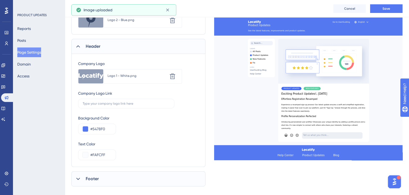
scroll to position [185, 0]
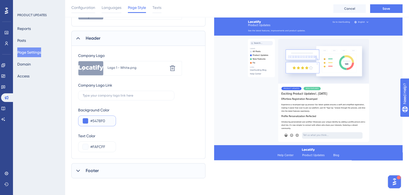
click at [83, 122] on button at bounding box center [85, 120] width 5 height 5
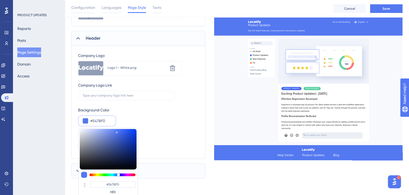
drag, startPoint x: 105, startPoint y: 122, endPoint x: 91, endPoint y: 123, distance: 14.4
click at [91, 123] on input "#5478F0" at bounding box center [100, 121] width 21 height 6
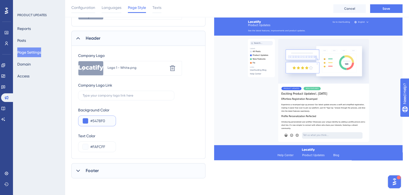
paste input "EB5778"
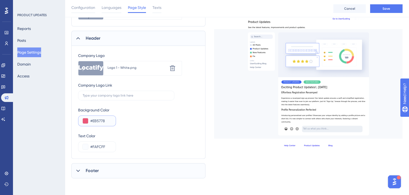
type input "#EB5778"
click at [132, 133] on div "Text Color #FAFCFF" at bounding box center [138, 142] width 121 height 19
click at [90, 169] on span "Footer" at bounding box center [92, 171] width 13 height 6
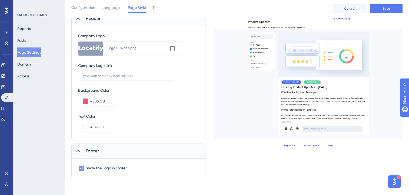
click at [85, 168] on label "Show the Logo in Footer" at bounding box center [102, 168] width 49 height 6
checkbox input "false"
click at [381, 6] on button "Save" at bounding box center [386, 8] width 32 height 9
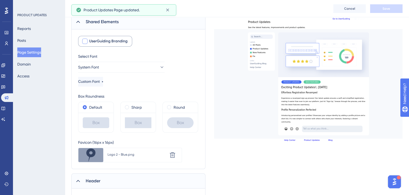
scroll to position [0, 0]
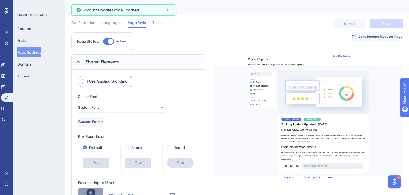
click at [152, 24] on div "Configuration Languages Page Style Texts" at bounding box center [116, 23] width 90 height 9
click at [155, 24] on span "Texts" at bounding box center [156, 22] width 9 height 6
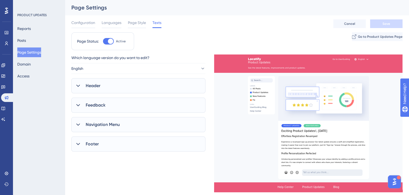
click at [115, 80] on div "Header" at bounding box center [138, 85] width 134 height 15
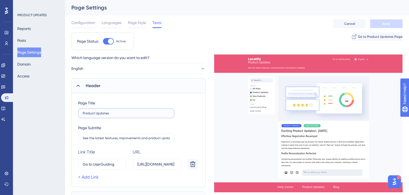
drag, startPoint x: 112, startPoint y: 114, endPoint x: 81, endPoint y: 115, distance: 31.1
click at [81, 115] on label "Product Updates" at bounding box center [126, 114] width 96 height 10
click at [253, 22] on div "Configuration Languages Page Style Texts Cancel Save" at bounding box center [236, 23] width 331 height 17
click at [26, 54] on button "Page Settings" at bounding box center [29, 53] width 24 height 10
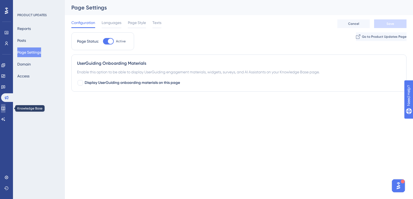
click at [5, 109] on icon at bounding box center [3, 108] width 4 height 4
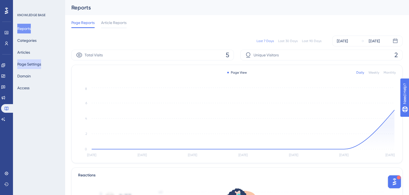
click at [29, 69] on button "Page Settings" at bounding box center [29, 64] width 24 height 10
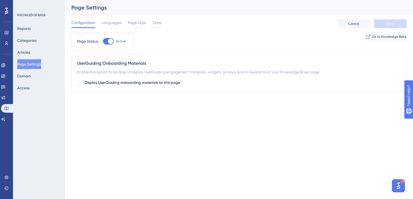
click at [165, 22] on div "Configuration Languages Page Style Texts Cancel Save" at bounding box center [238, 23] width 335 height 17
click at [154, 24] on span "Texts" at bounding box center [156, 22] width 9 height 6
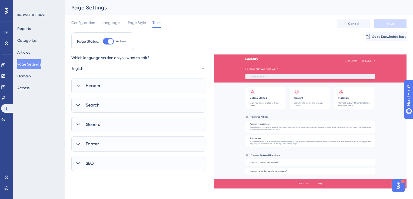
click at [120, 85] on div "Header" at bounding box center [138, 85] width 134 height 15
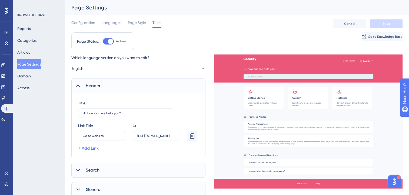
click at [100, 87] on span "Header" at bounding box center [93, 86] width 15 height 6
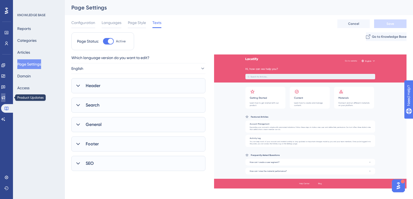
click at [5, 98] on icon at bounding box center [4, 98] width 4 height 4
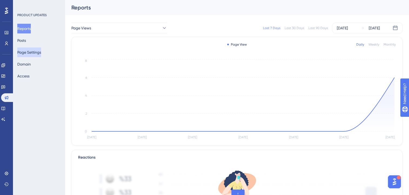
click at [34, 57] on button "Page Settings" at bounding box center [29, 53] width 24 height 10
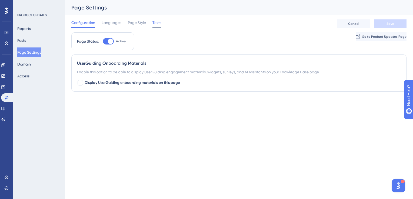
click at [155, 20] on span "Texts" at bounding box center [156, 22] width 9 height 6
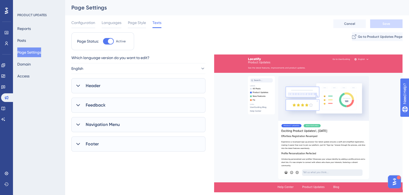
click at [105, 78] on div "Which language version do you want to edit? English Header Page Title Product U…" at bounding box center [138, 109] width 134 height 108
click at [105, 82] on div "Header" at bounding box center [138, 85] width 134 height 15
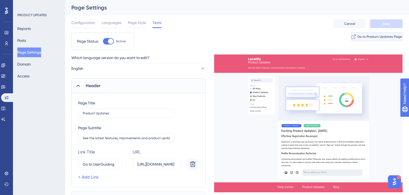
click at [361, 34] on button "Go to Product Updates Page" at bounding box center [377, 36] width 52 height 9
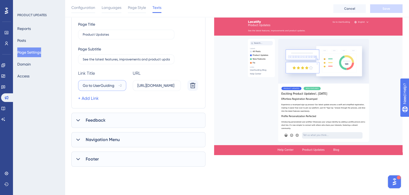
drag, startPoint x: 114, startPoint y: 86, endPoint x: 93, endPoint y: 86, distance: 21.4
click at [93, 86] on input "Go to UserGuiding" at bounding box center [100, 86] width 34 height 6
type input "Go to website"
drag, startPoint x: 138, startPoint y: 86, endPoint x: 188, endPoint y: 86, distance: 50.0
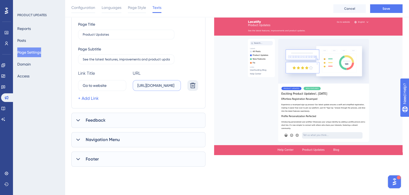
click at [188, 86] on div "Go to website 2 [URL][DOMAIN_NAME]" at bounding box center [139, 85] width 122 height 11
paste input "locatify"
type input "[URL][DOMAIN_NAME]"
click at [172, 101] on div "+ Add Link" at bounding box center [139, 98] width 122 height 6
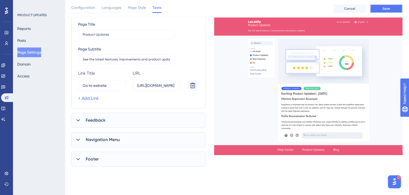
click at [373, 11] on button "Save" at bounding box center [386, 8] width 32 height 9
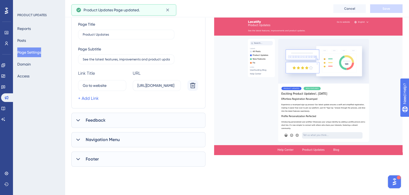
click at [114, 123] on div "Feedback" at bounding box center [138, 120] width 134 height 15
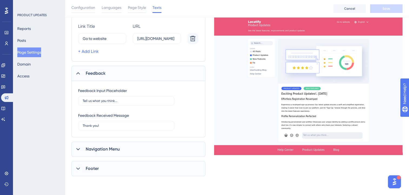
click at [131, 146] on div "Navigation Menu" at bounding box center [138, 149] width 134 height 15
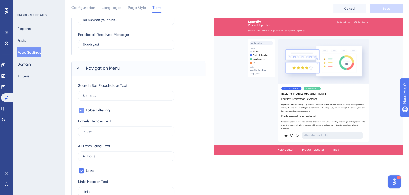
click at [80, 110] on icon at bounding box center [81, 111] width 3 height 2
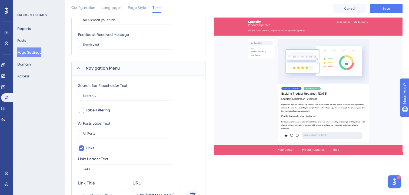
click at [80, 110] on div at bounding box center [81, 110] width 5 height 5
checkbox input "true"
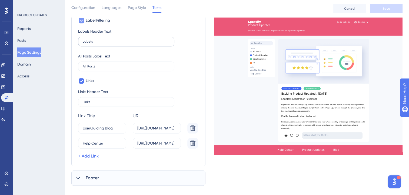
scroll to position [306, 0]
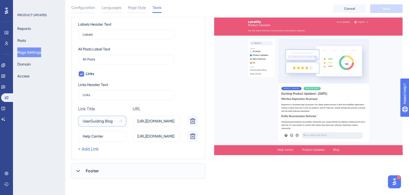
drag, startPoint x: 83, startPoint y: 120, endPoint x: 114, endPoint y: 121, distance: 30.8
click at [114, 121] on input "UserGuiding Blog" at bounding box center [100, 121] width 34 height 6
click at [106, 120] on input "Locatify Blogs" at bounding box center [101, 121] width 36 height 6
drag, startPoint x: 97, startPoint y: 121, endPoint x: 72, endPoint y: 124, distance: 25.8
click at [72, 124] on div "Search Bar Placeholder Text Search... Label Filtering Labels Header Text Labels…" at bounding box center [138, 69] width 134 height 181
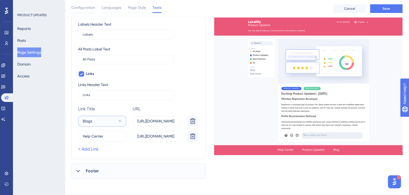
drag, startPoint x: 96, startPoint y: 119, endPoint x: 85, endPoint y: 118, distance: 10.3
click at [85, 118] on input "Blogs" at bounding box center [100, 121] width 34 height 6
click at [93, 119] on input "Blogs" at bounding box center [100, 121] width 34 height 6
type input "Blog"
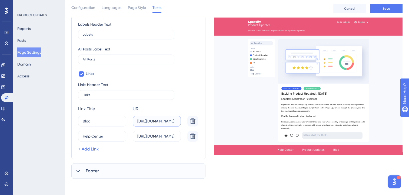
drag, startPoint x: 138, startPoint y: 120, endPoint x: 181, endPoint y: 121, distance: 43.8
click at [181, 121] on div "Blog 11 [URL][DOMAIN_NAME]" at bounding box center [139, 121] width 122 height 11
paste input "[URL][DOMAIN_NAME]"
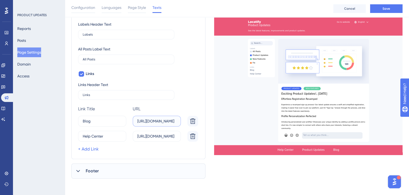
type input "[URL][DOMAIN_NAME]"
drag, startPoint x: 138, startPoint y: 135, endPoint x: 188, endPoint y: 135, distance: 50.0
click at [188, 135] on div "Help Center 4 [URL][DOMAIN_NAME]" at bounding box center [139, 136] width 122 height 11
paste input "[DOMAIN_NAME][URL]"
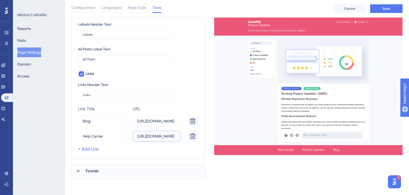
scroll to position [0, 28]
type input "[URL][DOMAIN_NAME]"
click at [168, 145] on div "[PERSON_NAME] URL Delete Blog 11 [URL][DOMAIN_NAME] Help Center 4 [URL][DOMAIN_…" at bounding box center [139, 129] width 122 height 46
click at [99, 170] on div "Footer" at bounding box center [138, 171] width 134 height 15
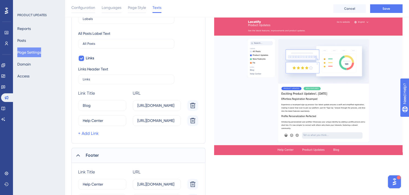
scroll to position [381, 0]
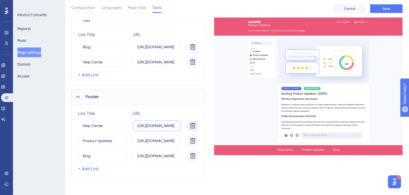
drag, startPoint x: 138, startPoint y: 126, endPoint x: 197, endPoint y: 128, distance: 59.2
click at [197, 128] on div "Help Center 4 [URL][DOMAIN_NAME]" at bounding box center [139, 126] width 122 height 11
paste input "[DOMAIN_NAME][URL]"
type input "[URL][DOMAIN_NAME]"
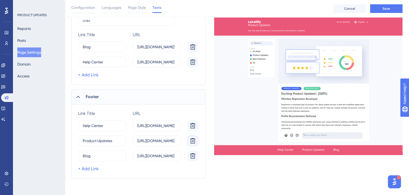
scroll to position [0, 0]
click at [189, 139] on icon at bounding box center [192, 141] width 6 height 6
type input "Blog"
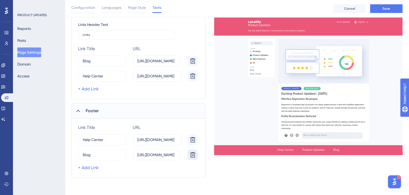
scroll to position [365, 0]
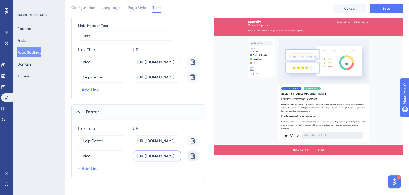
drag, startPoint x: 138, startPoint y: 156, endPoint x: 196, endPoint y: 155, distance: 57.9
click at [196, 155] on div "Blog 11 [URL][DOMAIN_NAME]" at bounding box center [139, 156] width 122 height 11
paste input "locatify"
type input "[URL][DOMAIN_NAME]"
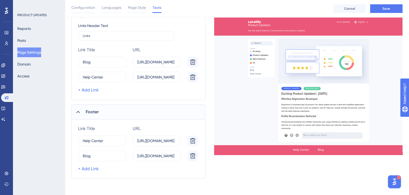
scroll to position [0, 0]
click at [166, 167] on div "+ Add Link" at bounding box center [139, 169] width 122 height 6
click at [377, 10] on button "Save" at bounding box center [386, 8] width 32 height 9
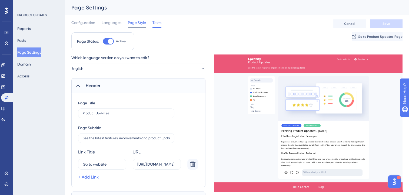
click at [139, 28] on div at bounding box center [137, 27] width 18 height 1
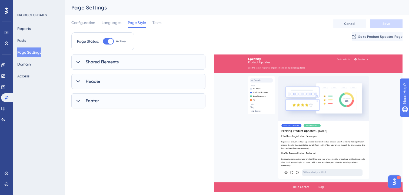
click at [128, 69] on div "Shared Elements" at bounding box center [138, 62] width 134 height 15
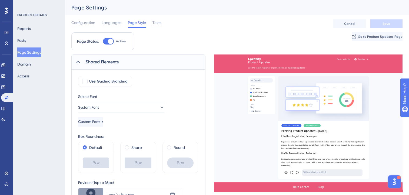
click at [124, 62] on div "Shared Elements" at bounding box center [138, 62] width 134 height 15
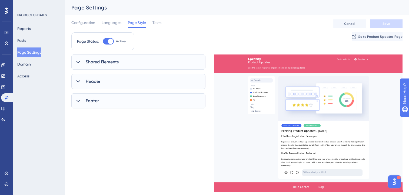
click at [124, 62] on div "Shared Elements" at bounding box center [138, 62] width 134 height 15
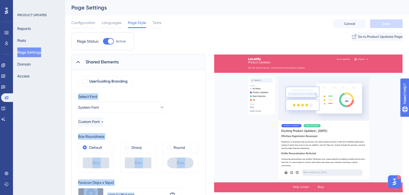
click at [162, 118] on div "Select Font System Font Custom Font" at bounding box center [121, 111] width 86 height 34
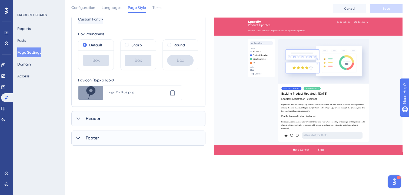
scroll to position [128, 0]
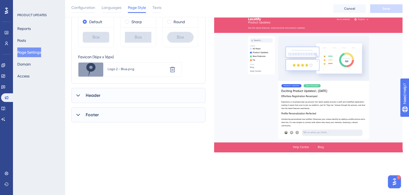
click at [140, 97] on div "Header" at bounding box center [138, 95] width 134 height 15
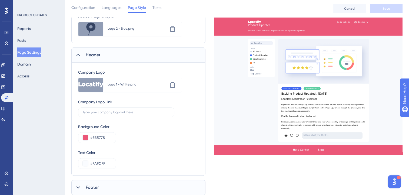
scroll to position [185, 0]
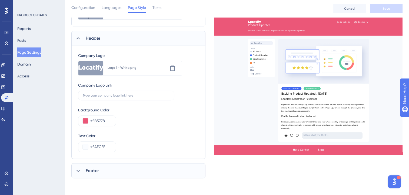
click at [126, 169] on div "Footer" at bounding box center [138, 171] width 134 height 15
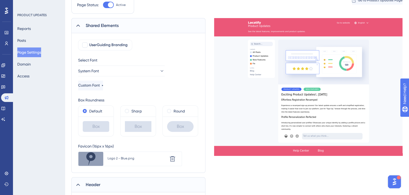
scroll to position [0, 0]
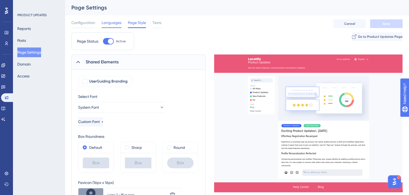
click at [119, 26] on div "Languages" at bounding box center [112, 23] width 20 height 9
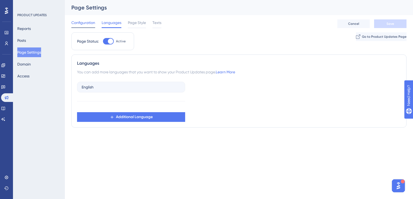
click at [86, 22] on span "Configuration" at bounding box center [83, 22] width 24 height 6
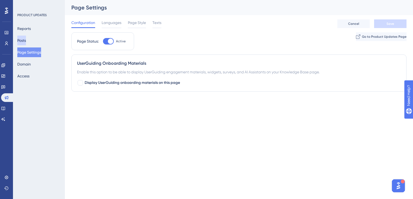
click at [26, 44] on button "Posts" at bounding box center [21, 41] width 9 height 10
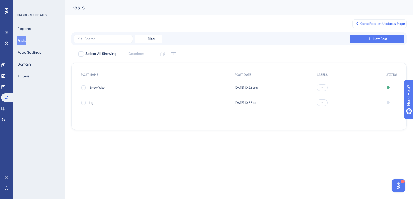
click at [375, 24] on span "Go to Product Updates Page" at bounding box center [382, 24] width 45 height 4
click at [9, 41] on link at bounding box center [6, 43] width 4 height 9
